Goal: Contribute content

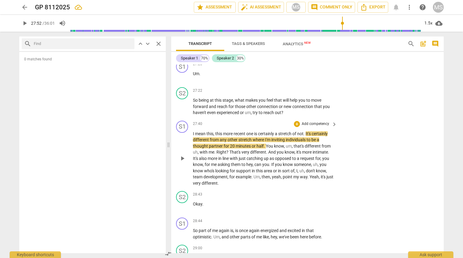
scroll to position [2795, 0]
click at [306, 24] on input "range" at bounding box center [245, 23] width 351 height 19
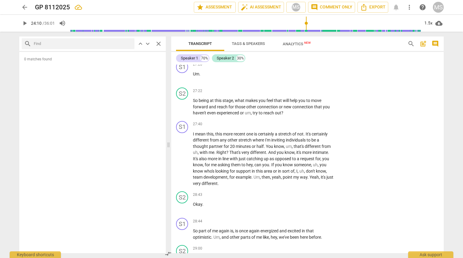
scroll to position [2561, 0]
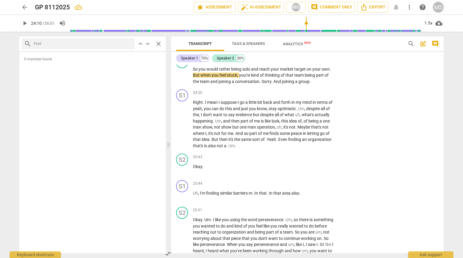
type input "1463"
click at [308, 23] on input "range" at bounding box center [245, 23] width 351 height 19
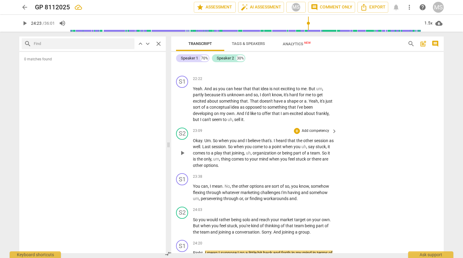
scroll to position [2411, 0]
click at [323, 127] on p "Add competency" at bounding box center [315, 129] width 29 height 5
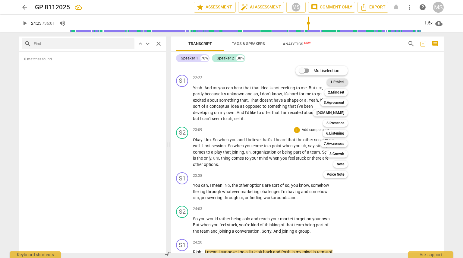
click at [338, 81] on b "1.Ethical" at bounding box center [337, 81] width 14 height 7
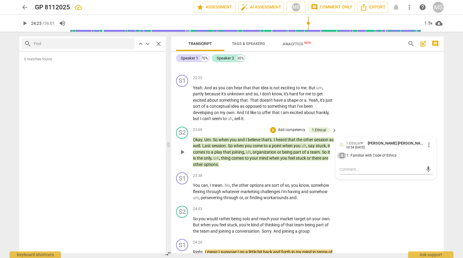
click at [340, 152] on input "1. Familiar with Code of Ethics" at bounding box center [342, 155] width 10 height 7
checkbox input "true"
click at [349, 166] on textarea at bounding box center [380, 169] width 83 height 6
type textarea "ض"
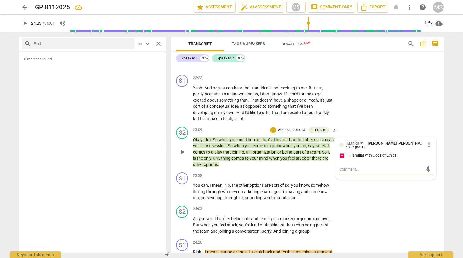
type textarea "ض"
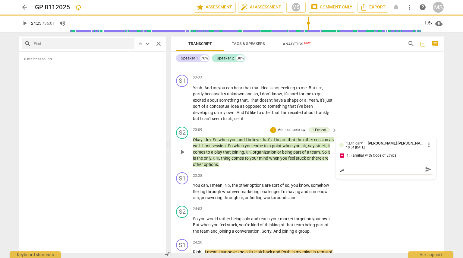
type textarea "ضع"
type textarea "ضعث"
type textarea "ضعثس"
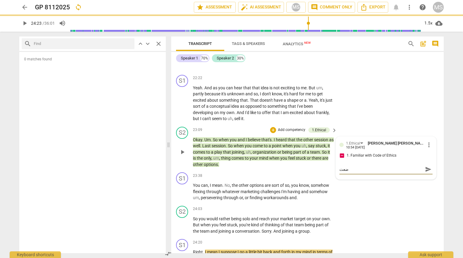
type textarea "ضعثس"
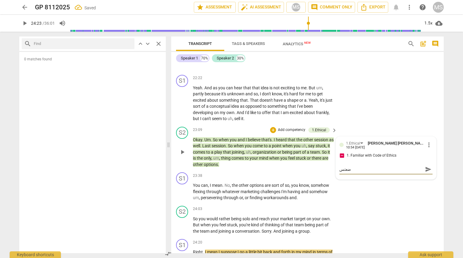
type textarea "ضعثسف"
type textarea "ضعثس"
type textarea "ضعث"
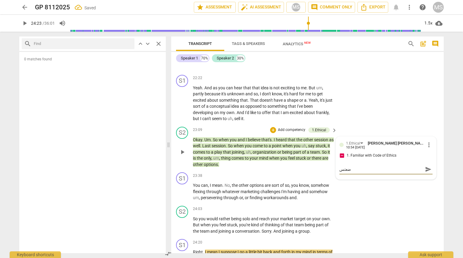
type textarea "ضعث"
type textarea "ضع"
type textarea "ض"
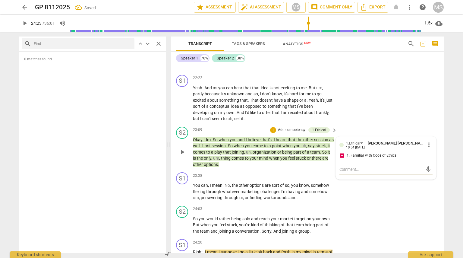
type textarea "q"
type textarea "qu"
type textarea "que"
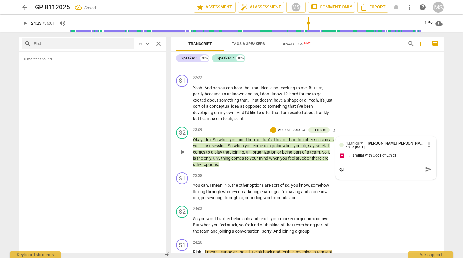
type textarea "que"
type textarea "ques"
type textarea "quest"
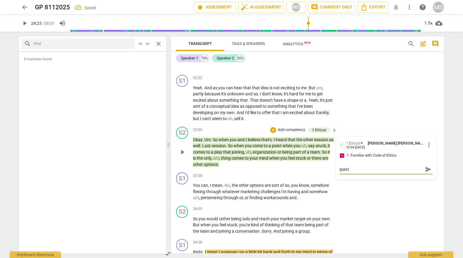
type textarea "questi"
type textarea "questio"
type textarea "question"
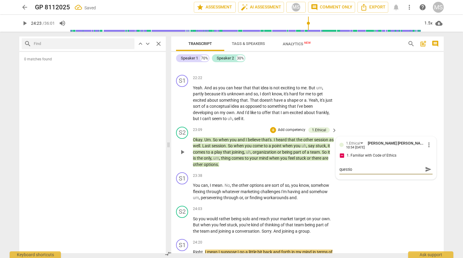
type textarea "question"
type textarea "question o"
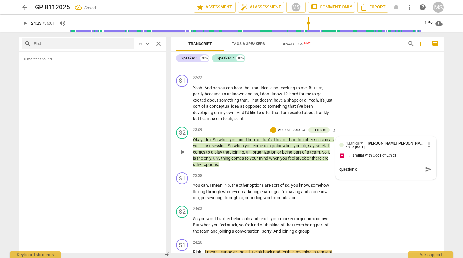
type textarea "question on"
type textarea "question on b"
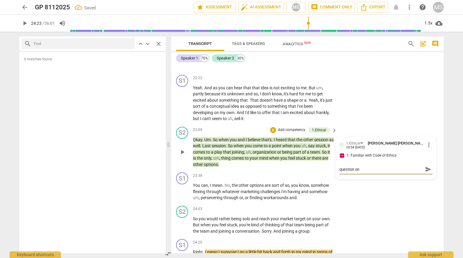
type textarea "question on b"
type textarea "question on bo"
type textarea "question on bor"
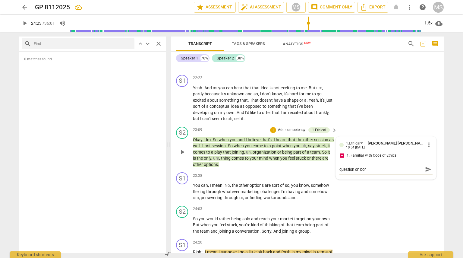
type textarea "question on bord"
type textarea "question on borde"
type textarea "question on border"
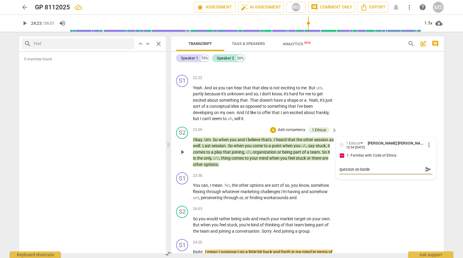
type textarea "question on border"
type textarea "question on borderl"
type textarea "question on borderli"
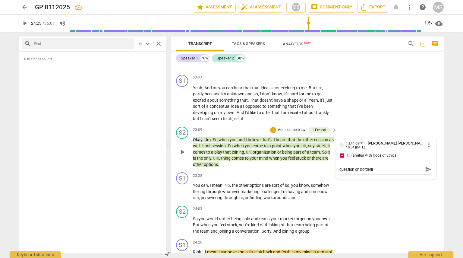
type textarea "question on borderlin"
type textarea "question on borderline"
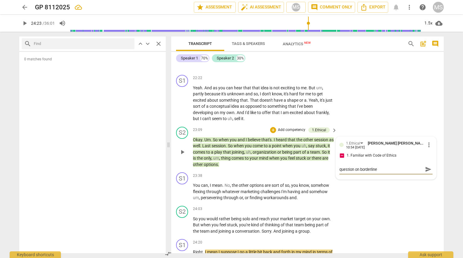
type textarea "question on borderline"
type textarea "question on borderline o"
type textarea "question on borderline of"
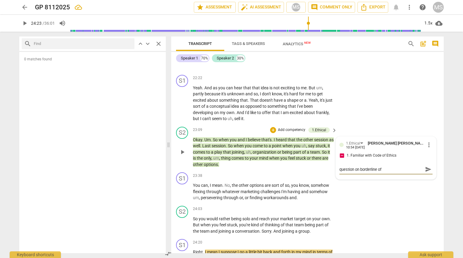
type textarea "question on borderline of"
type textarea "question on borderline of c"
type textarea "question on borderline of co"
type textarea "question on borderline of cou"
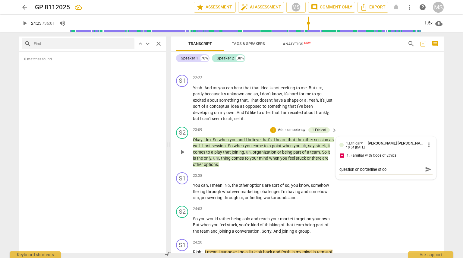
type textarea "question on borderline of cou"
type textarea "question on borderline of coun"
type textarea "question on borderline of couns"
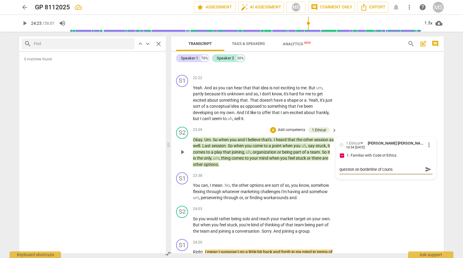
type textarea "question on borderline of counsl"
type textarea "question on borderline of counsli"
type textarea "question on borderline of counslin"
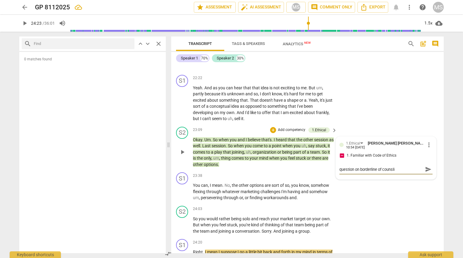
type textarea "question on borderline of counslin"
type textarea "question on borderline of counsling"
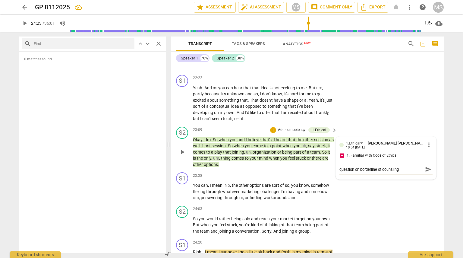
type textarea "question on borderline of counsling -"
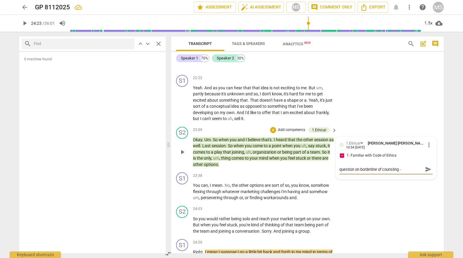
type textarea "question on borderline of counsling -"
type textarea "question on borderline of counsling"
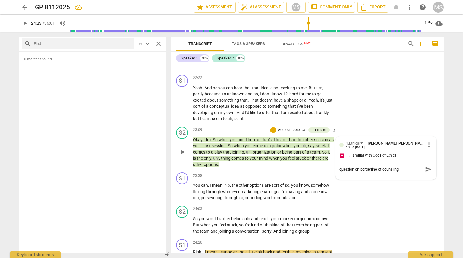
type textarea "question on borderline of counslin"
type textarea "question on borderline of counsli"
type textarea "question on borderline of counsl"
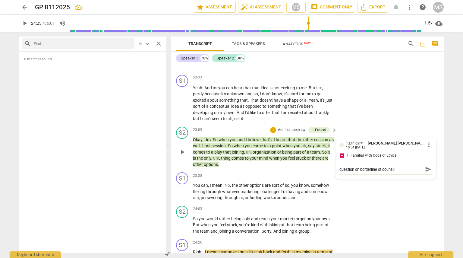
type textarea "question on borderline of counsl"
type textarea "question on borderline of couns"
type textarea "question on borderline of counse"
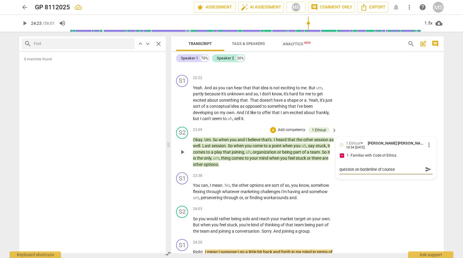
type textarea "question on borderline of counsel"
type textarea "question on borderline of counseli"
type textarea "question on borderline of counselin"
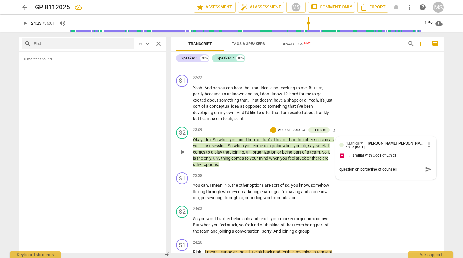
type textarea "question on borderline of counselin"
type textarea "question on borderline of counseling"
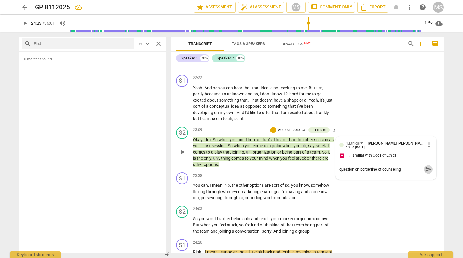
click at [427, 166] on span "send" at bounding box center [428, 169] width 7 height 7
click at [331, 127] on span "keyboard_arrow_right" at bounding box center [334, 130] width 7 height 7
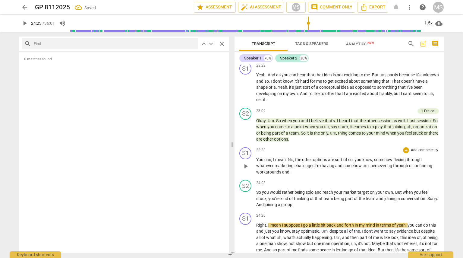
scroll to position [2247, 0]
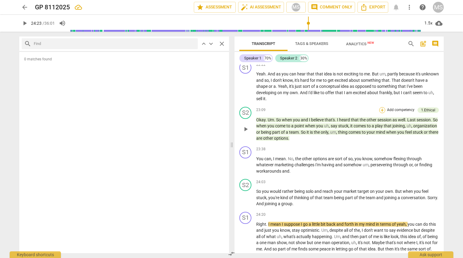
click at [381, 107] on div "+" at bounding box center [382, 110] width 6 height 6
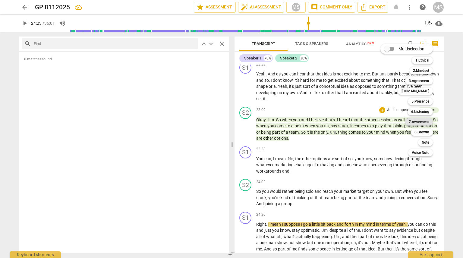
click at [422, 118] on b "7.Awareness" at bounding box center [419, 121] width 20 height 7
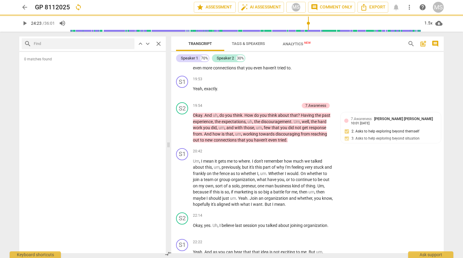
scroll to position [2430, 0]
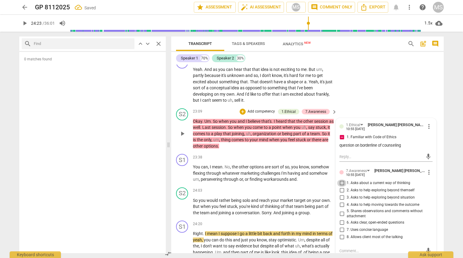
click at [340, 179] on input "1. Asks about a current way of thinking" at bounding box center [342, 182] width 10 height 7
checkbox input "true"
click at [341, 210] on input "5. Shares observations and comments without attachment" at bounding box center [342, 213] width 10 height 7
checkbox input "true"
click at [353, 248] on textarea at bounding box center [380, 251] width 83 height 6
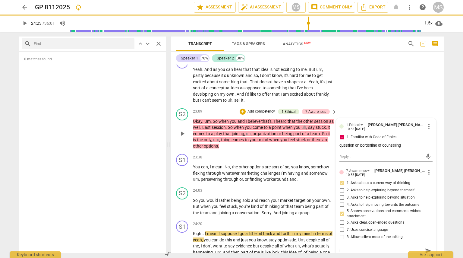
type textarea "i"
type textarea "it"
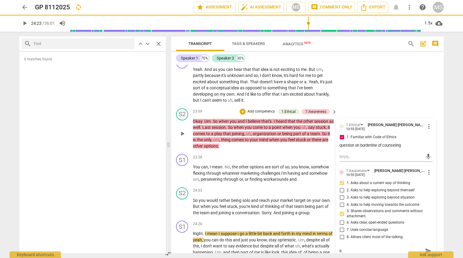
type textarea "it m"
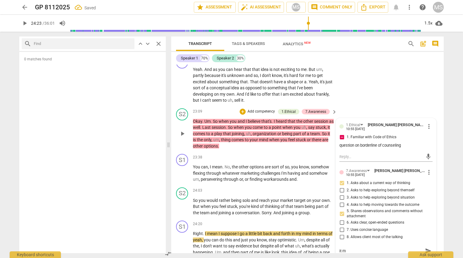
type textarea "it ma"
type textarea "it may"
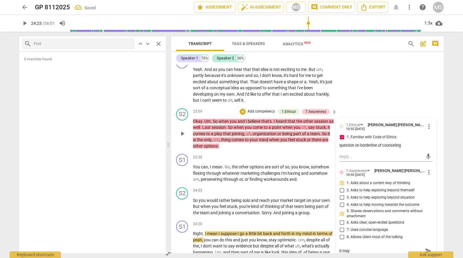
type textarea "it may"
type textarea "it may c"
type textarea "it may co"
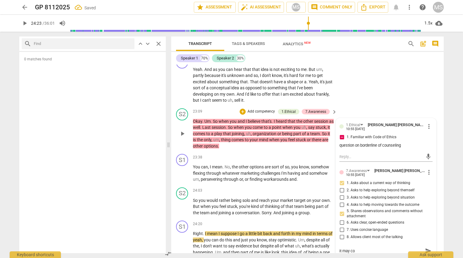
type textarea "it may cou"
type textarea "it may coun"
type textarea "it may count"
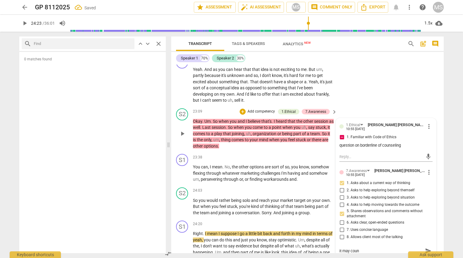
type textarea "it may count"
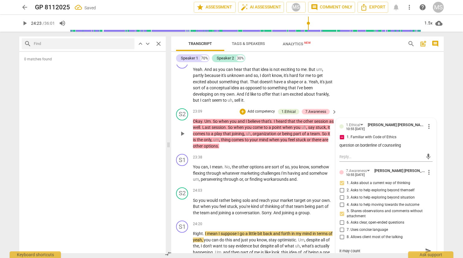
type textarea "it may coun"
type textarea "it may cou"
type textarea "it may co"
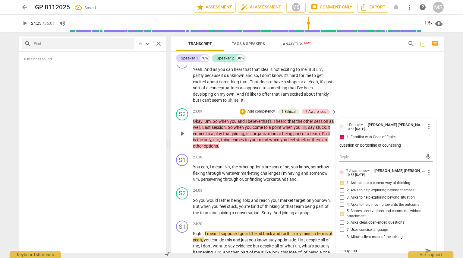
type textarea "it may co"
type textarea "it may c"
type textarea "it may"
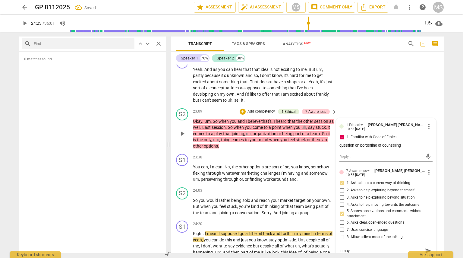
type textarea "it may"
type textarea "it ma"
type textarea "it m"
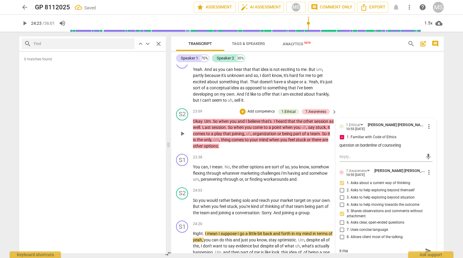
type textarea "it m"
type textarea "it"
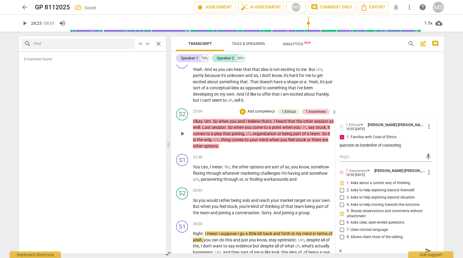
type textarea "i"
type textarea "t"
type textarea "th"
type textarea "the"
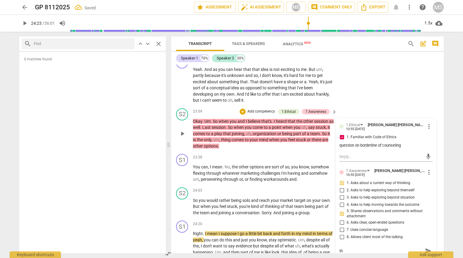
type textarea "the"
type textarea "the i"
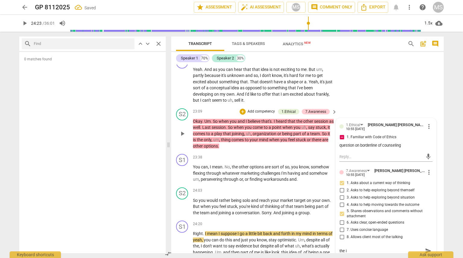
type textarea "the id"
type textarea "the ide"
type textarea "the idea"
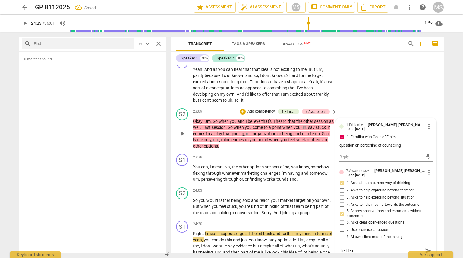
type textarea "the idea"
type textarea "the idea o"
type textarea "the idea of"
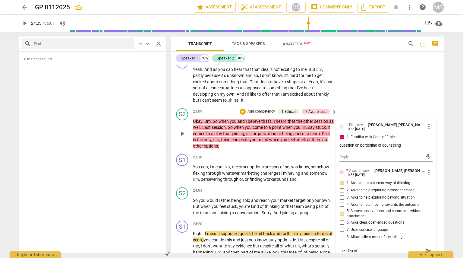
type textarea "the idea of"
type textarea "the idea of t"
type textarea "the idea of th"
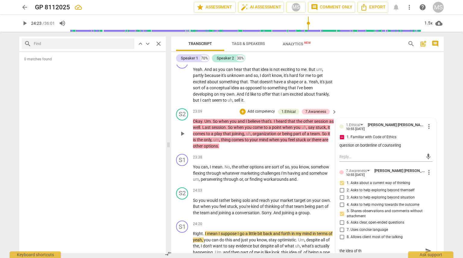
type textarea "the idea of the"
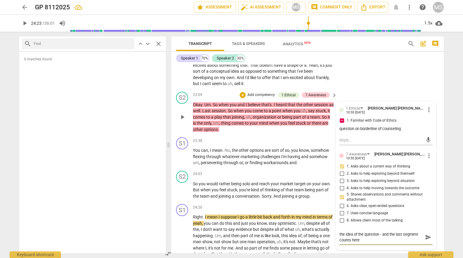
scroll to position [2450, 0]
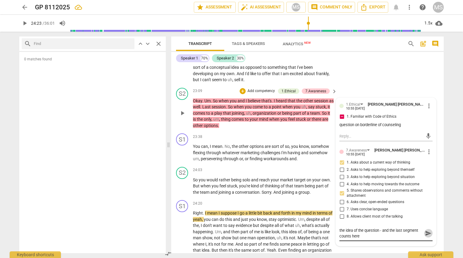
click at [426, 230] on span "send" at bounding box center [428, 233] width 7 height 7
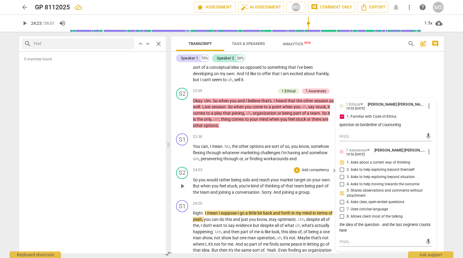
click at [249, 183] on span "you're" at bounding box center [245, 185] width 12 height 5
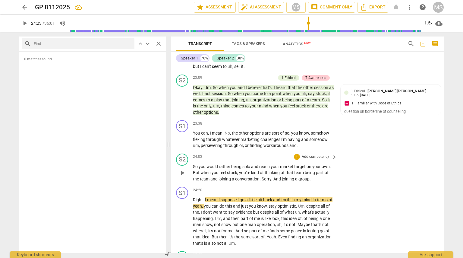
scroll to position [2463, 0]
click at [180, 136] on span "play_arrow" at bounding box center [182, 139] width 7 height 7
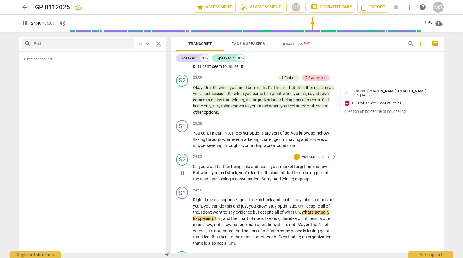
click at [311, 154] on p "Add competency" at bounding box center [315, 156] width 29 height 5
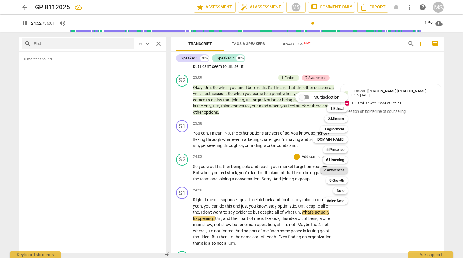
click at [336, 172] on b "7.Awareness" at bounding box center [334, 169] width 20 height 7
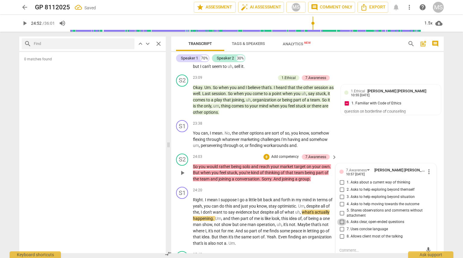
click at [341, 218] on input "6. Asks clear, open-ended questions" at bounding box center [342, 221] width 10 height 7
click at [345, 247] on textarea at bounding box center [380, 250] width 83 height 6
click at [406, 247] on textarea "close ended question - use better open eded" at bounding box center [380, 250] width 83 height 6
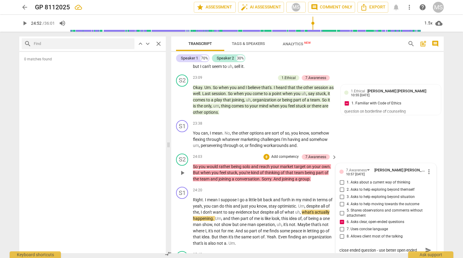
click at [416, 247] on textarea "close ended question - use better open ended" at bounding box center [380, 250] width 83 height 6
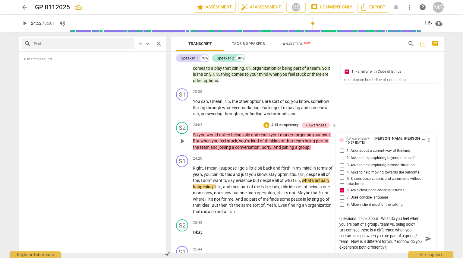
scroll to position [2495, 0]
click at [425, 235] on span "send" at bounding box center [428, 238] width 7 height 7
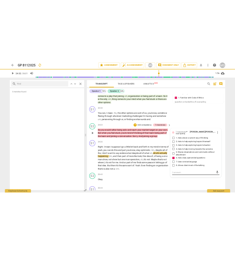
scroll to position [0, 0]
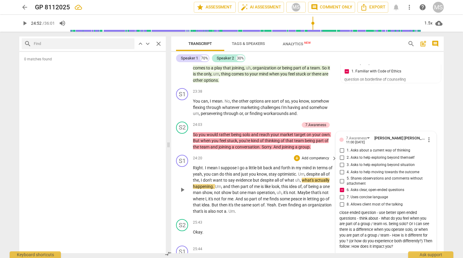
click at [253, 177] on span "evidence" at bounding box center [244, 179] width 17 height 5
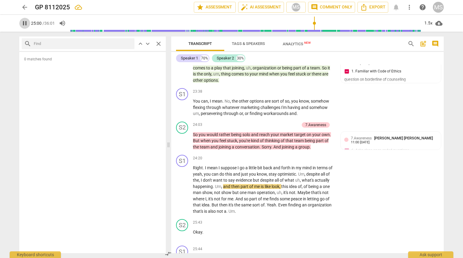
click at [25, 22] on span "pause" at bounding box center [24, 23] width 7 height 7
